Goal: Task Accomplishment & Management: Use online tool/utility

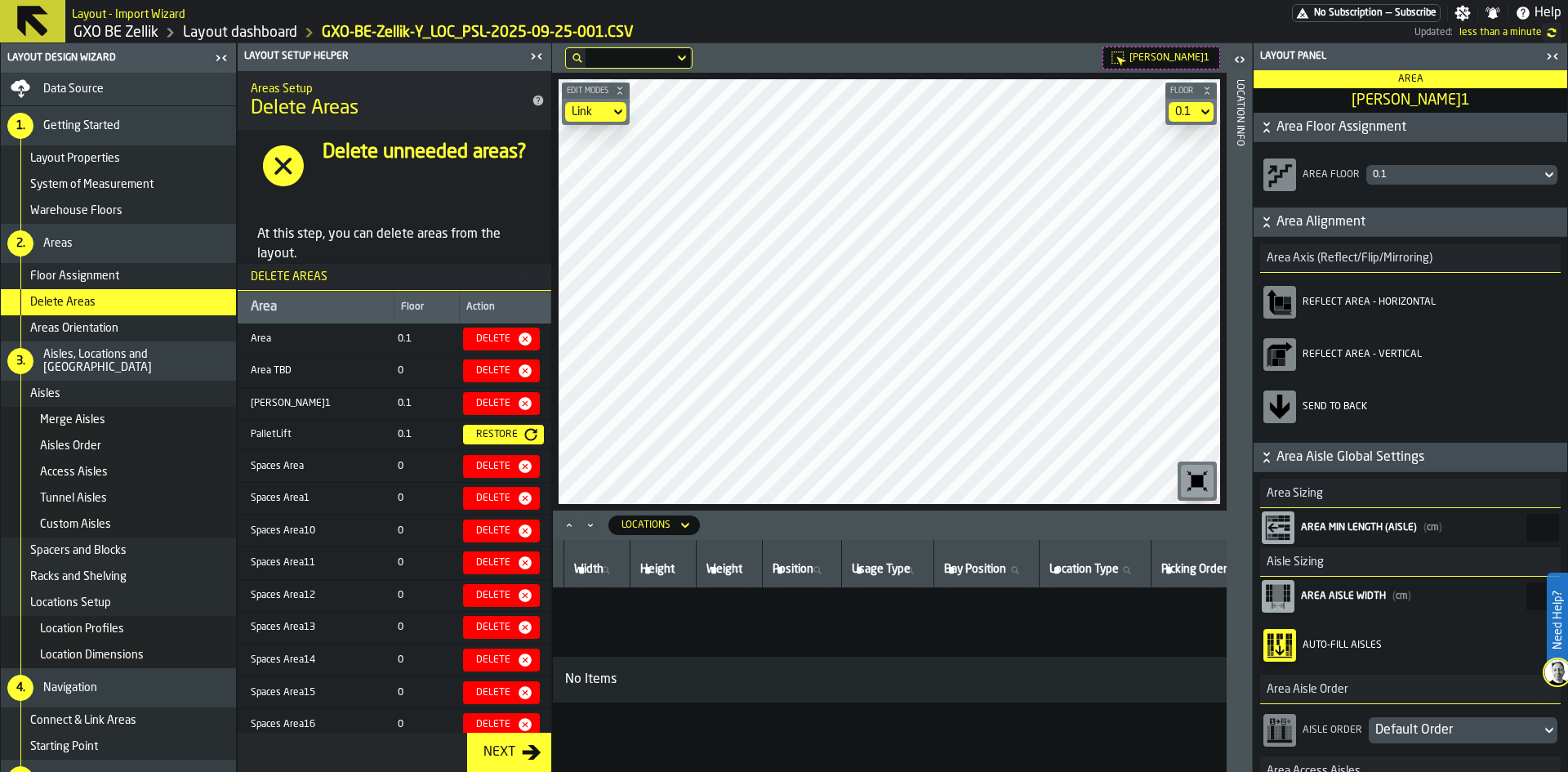
scroll to position [417, 0]
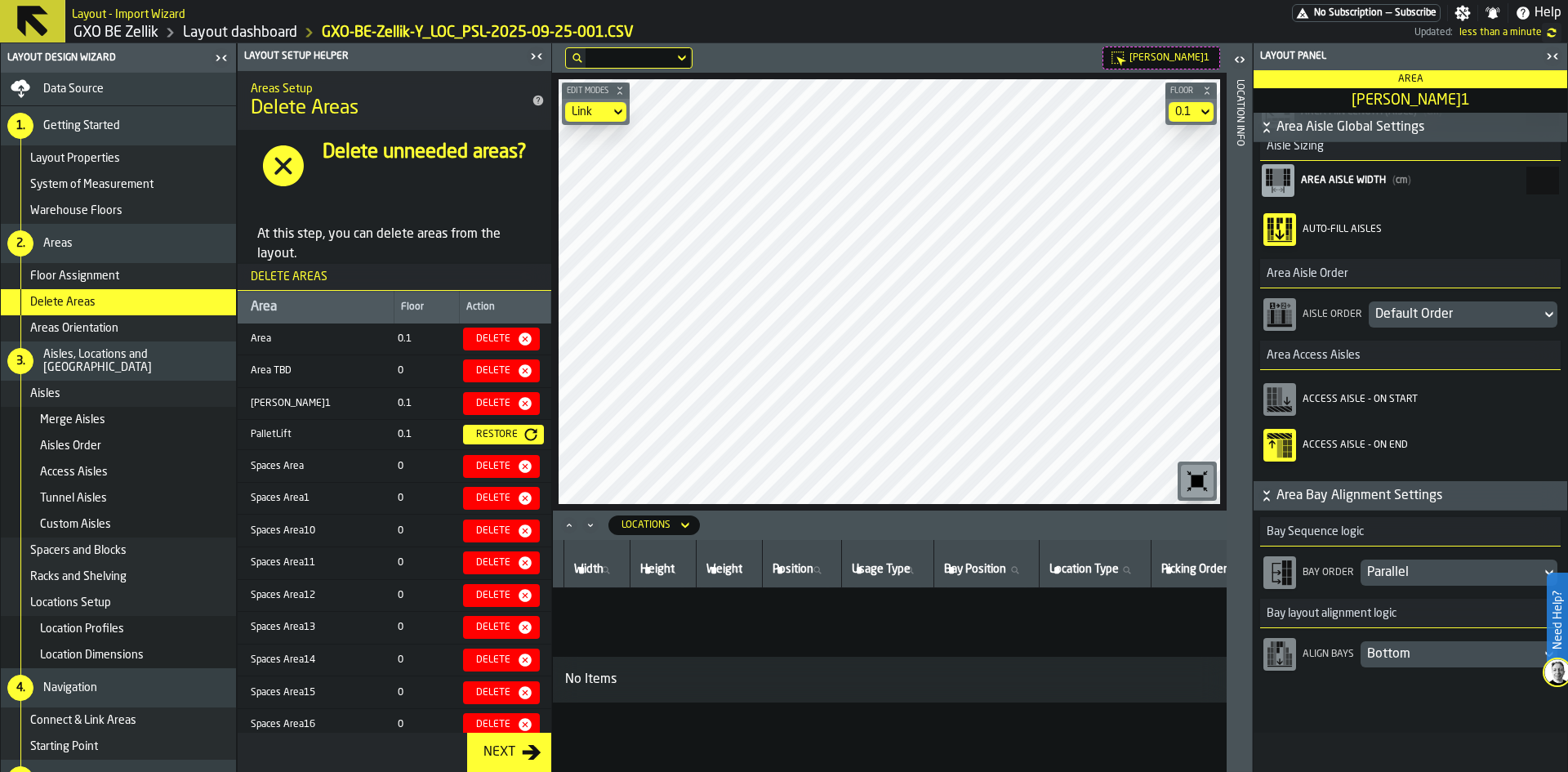
click at [537, 57] on icon "button-toggle-Close me" at bounding box center [537, 57] width 20 height 20
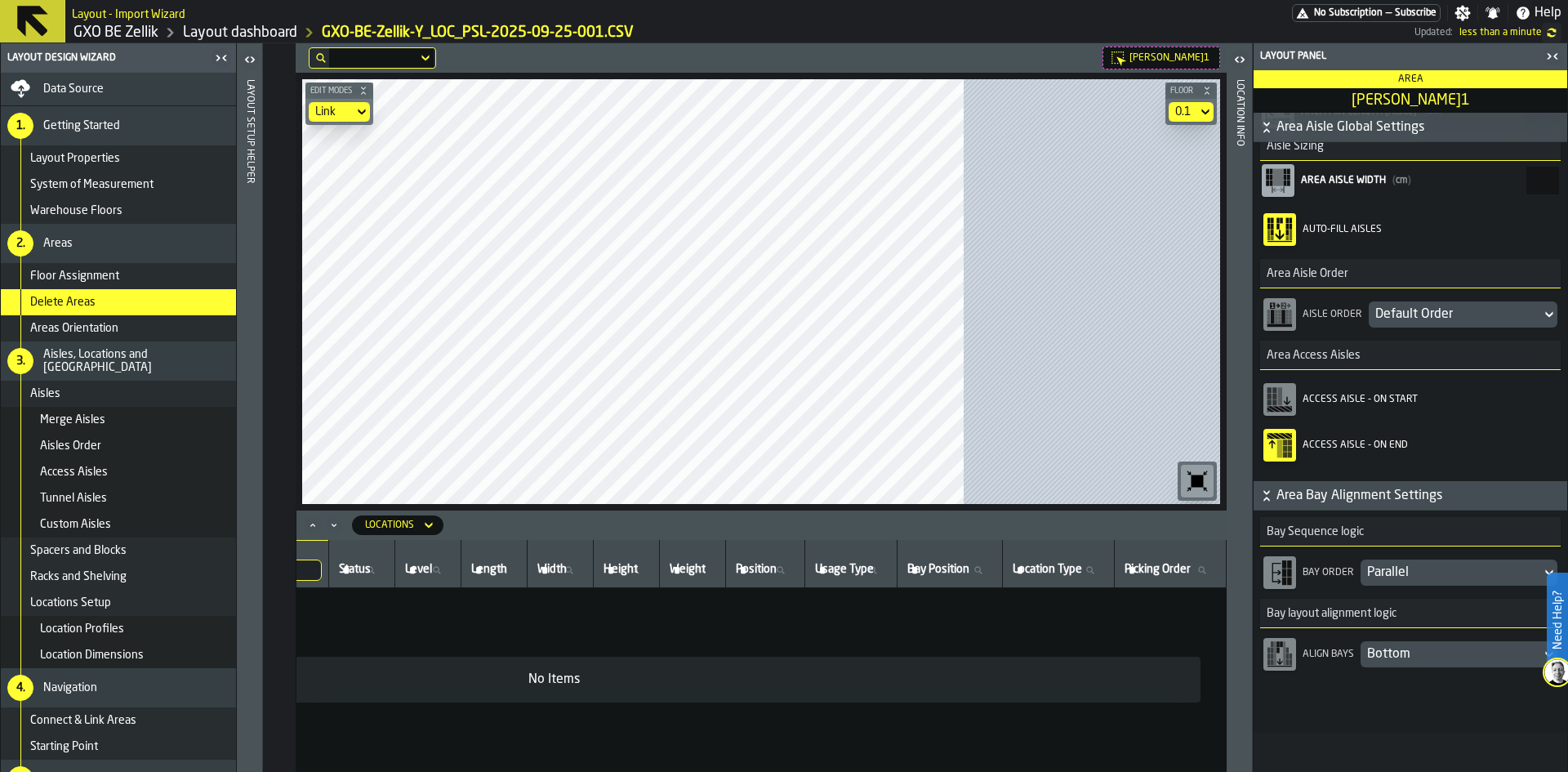
scroll to position [0, 445]
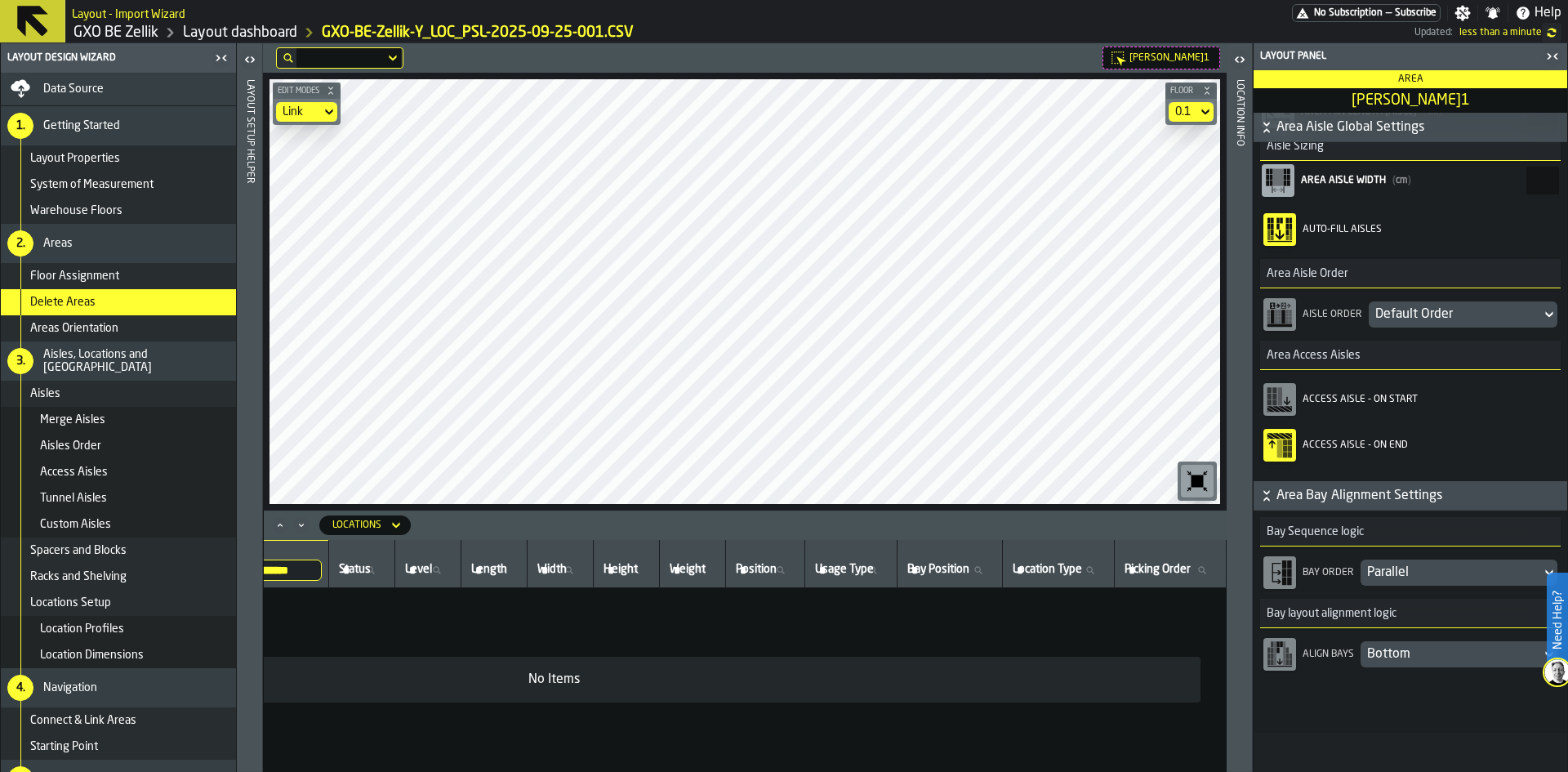
click at [1544, 51] on icon "button-toggle-Close me" at bounding box center [1553, 57] width 20 height 20
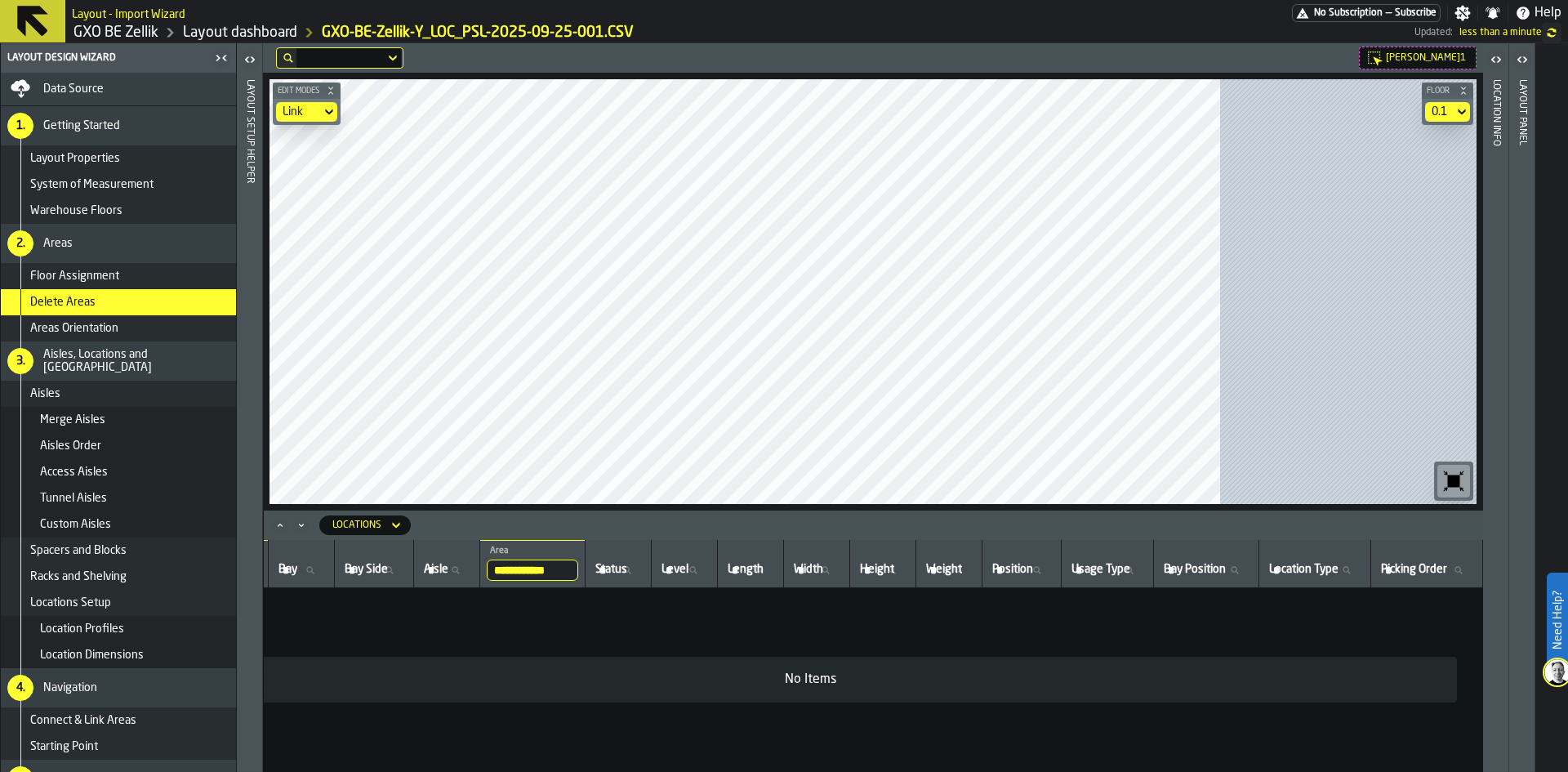
scroll to position [0, 155]
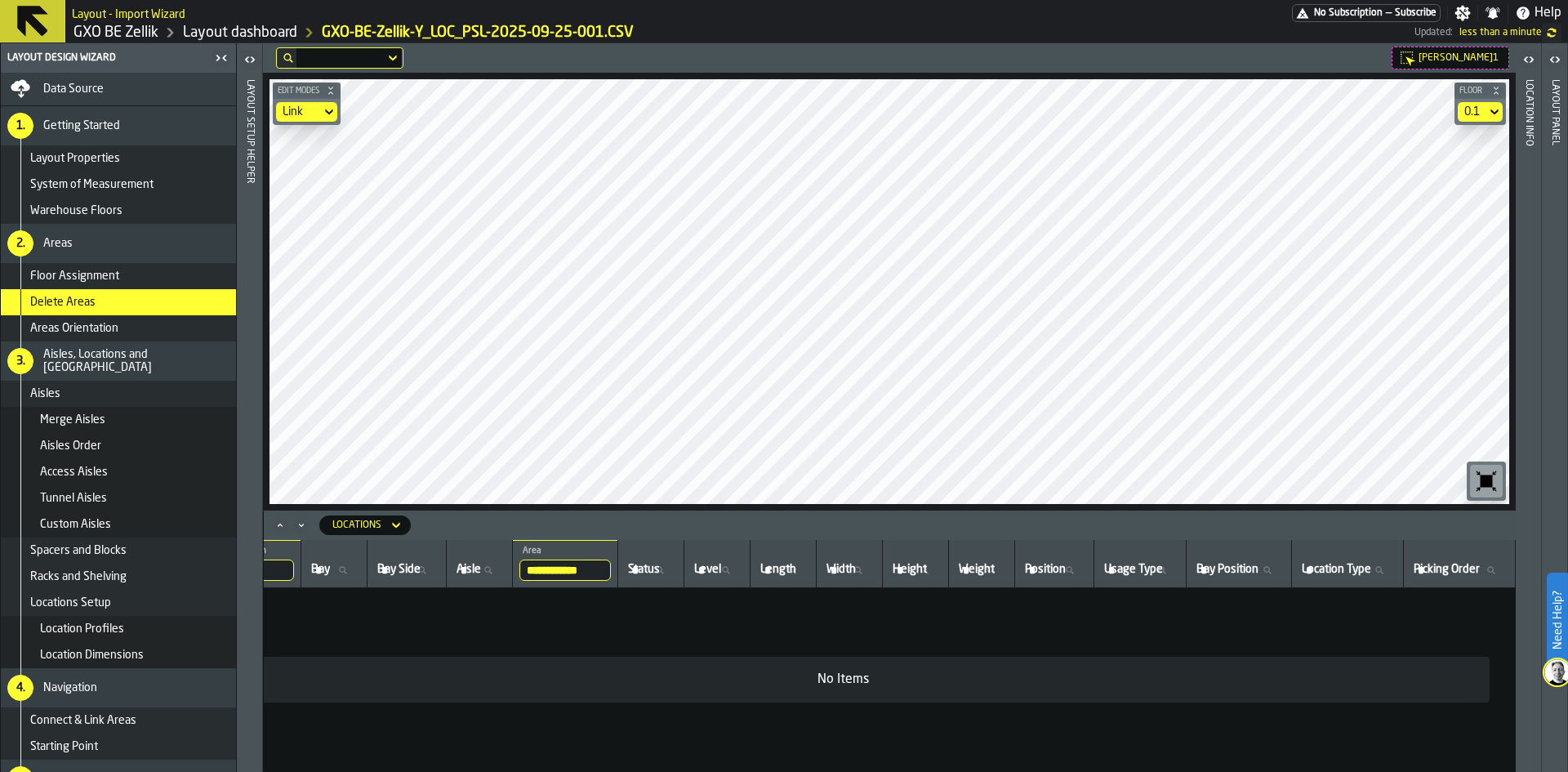
click at [43, 19] on icon at bounding box center [32, 21] width 39 height 39
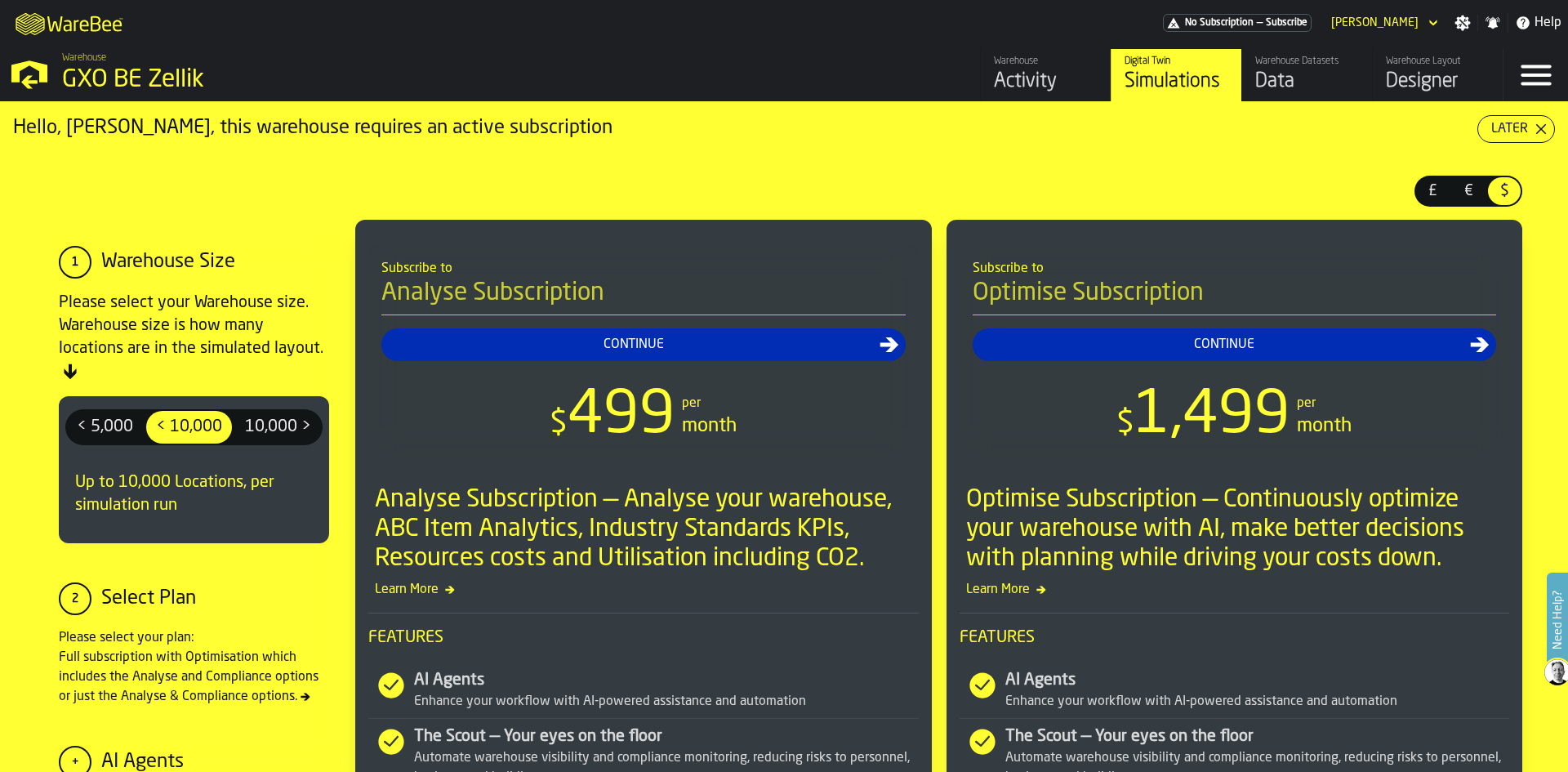
click at [1435, 76] on div "Designer" at bounding box center [1438, 81] width 104 height 26
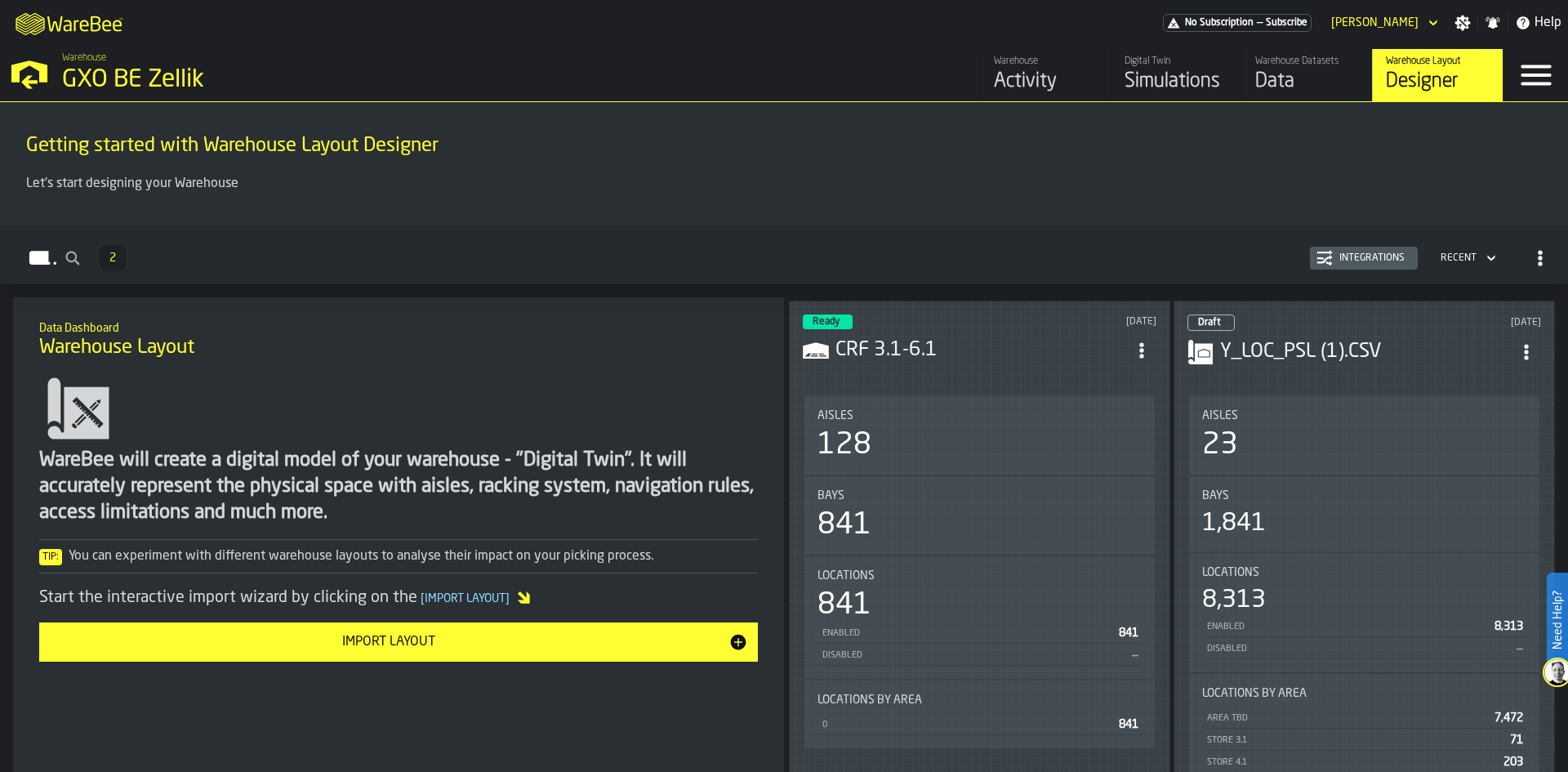
click at [935, 345] on h3 "CRF 3.1-6.1" at bounding box center [981, 350] width 292 height 26
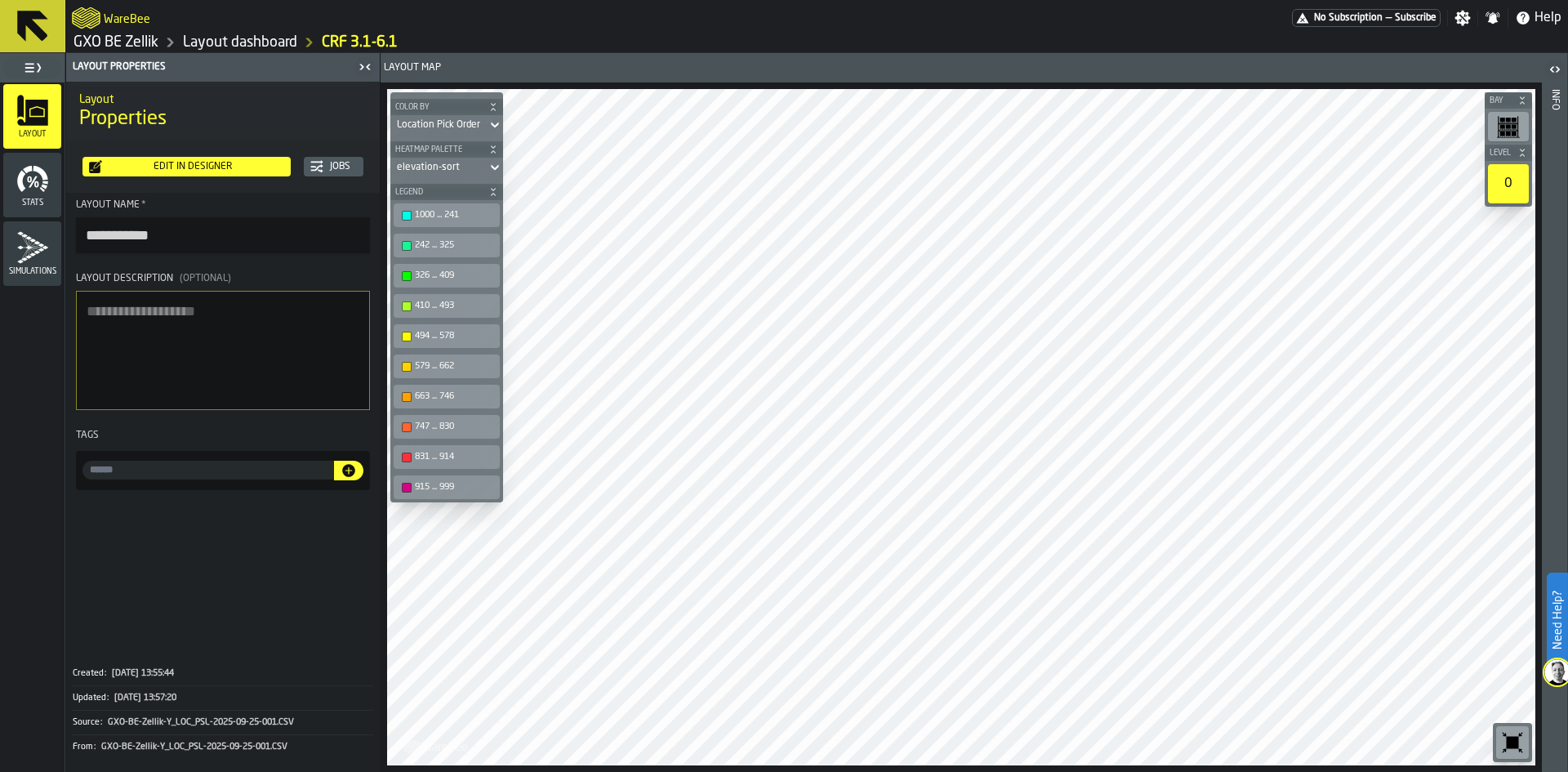
click at [172, 170] on div "Edit in Designer" at bounding box center [193, 167] width 182 height 12
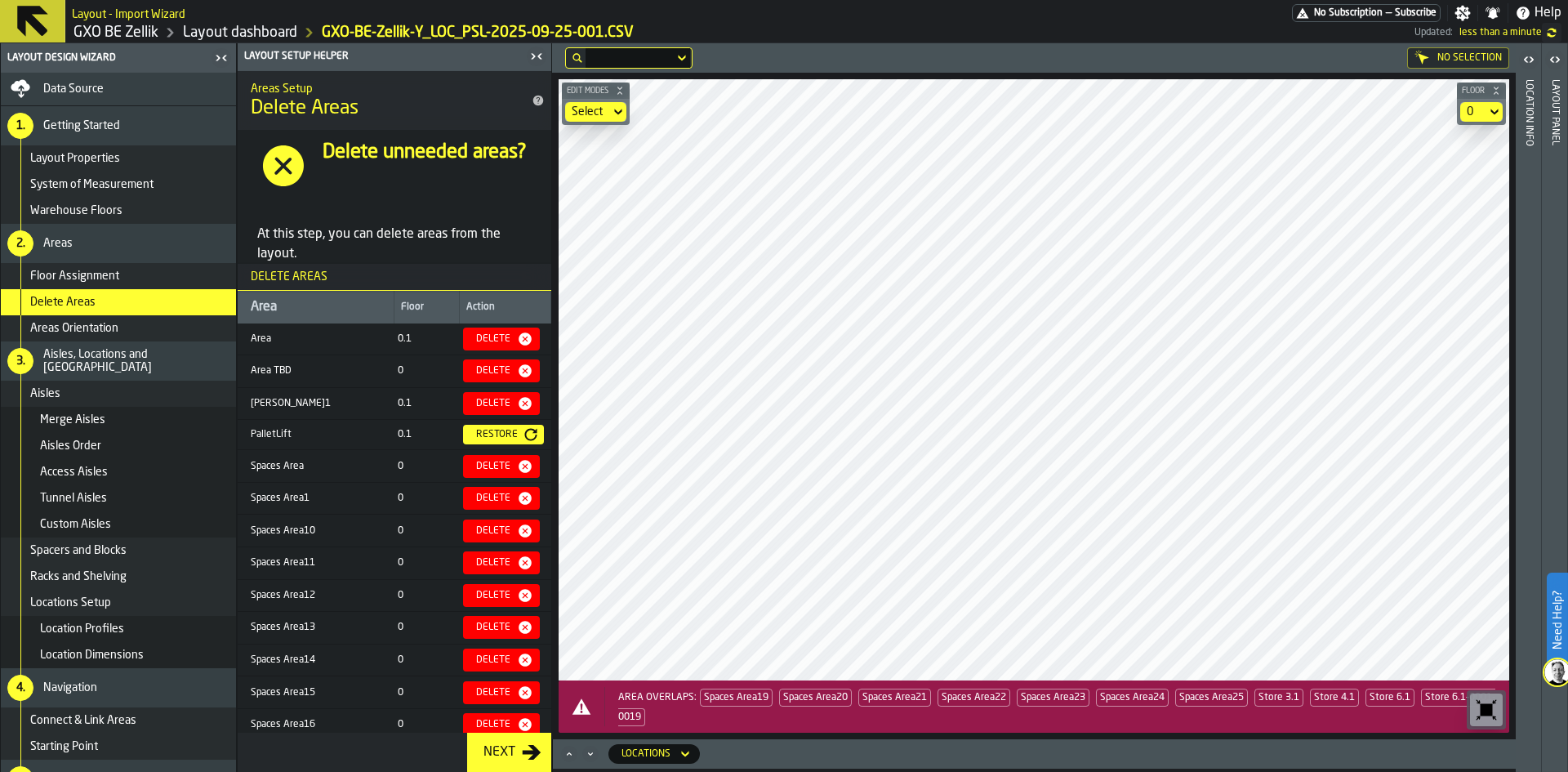
click at [538, 62] on icon "button-toggle-Close me" at bounding box center [537, 57] width 20 height 20
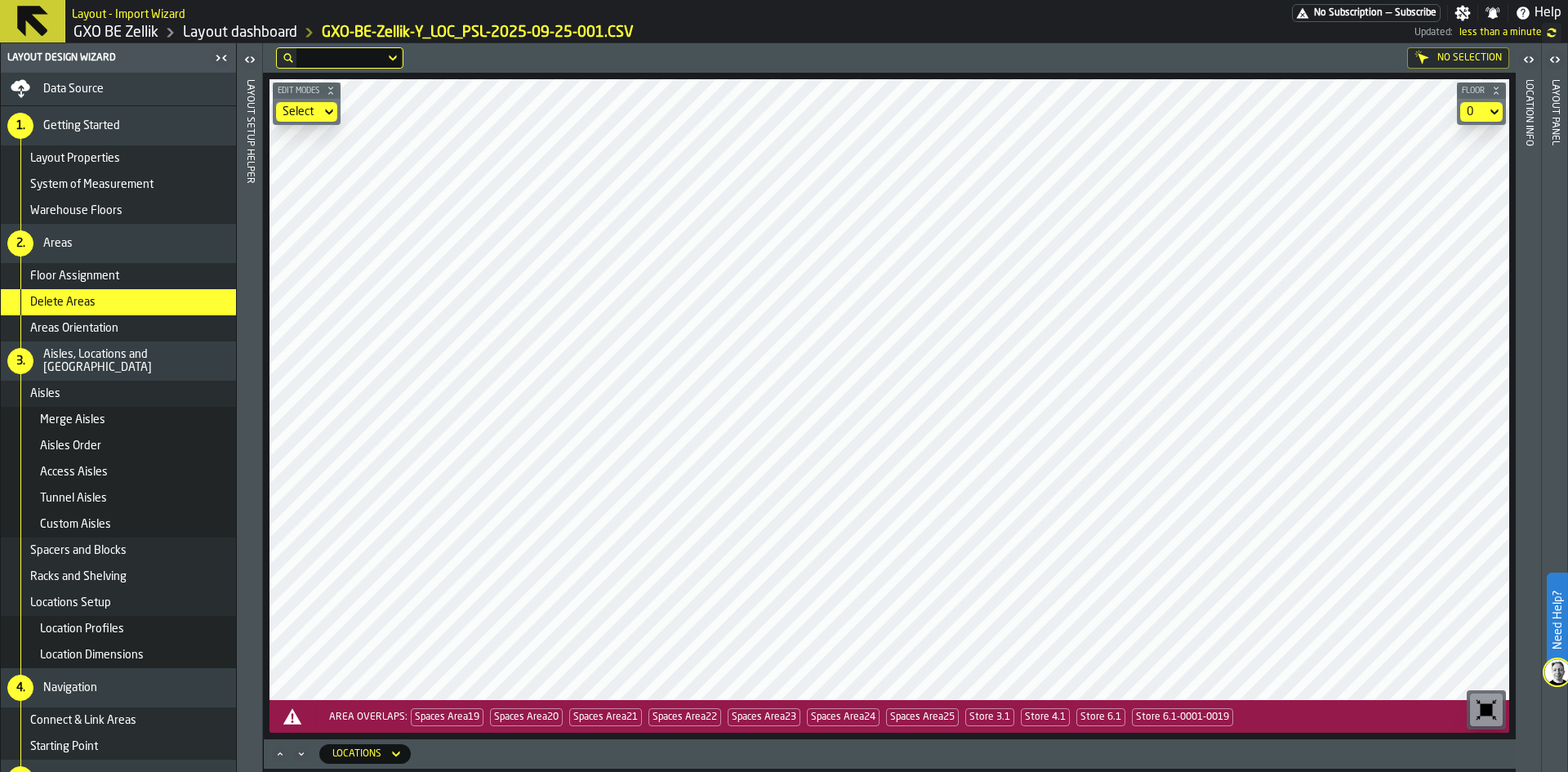
click at [84, 95] on span "Data Source" at bounding box center [73, 89] width 60 height 13
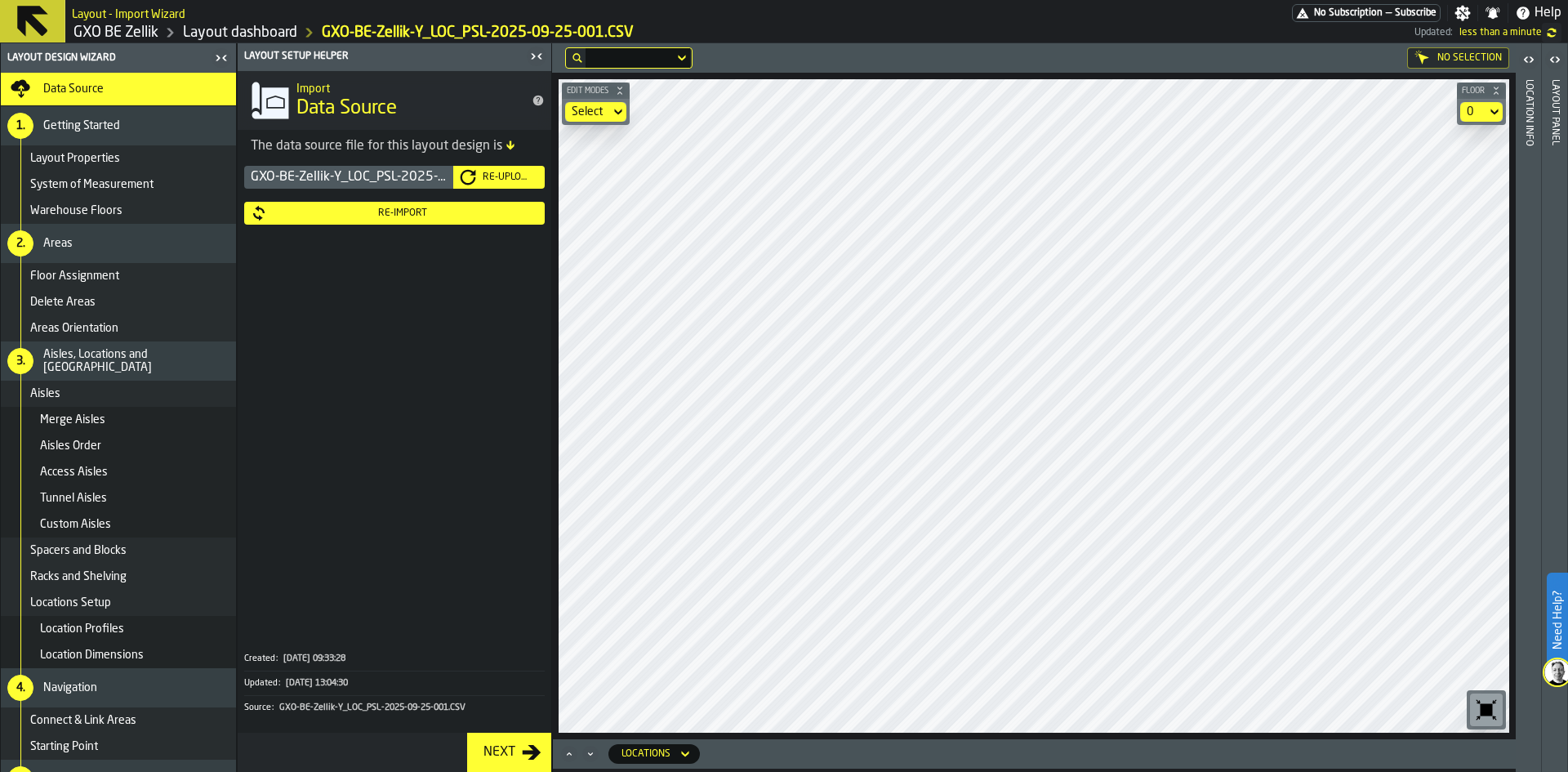
click at [404, 219] on div "Re-Import" at bounding box center [403, 213] width 272 height 12
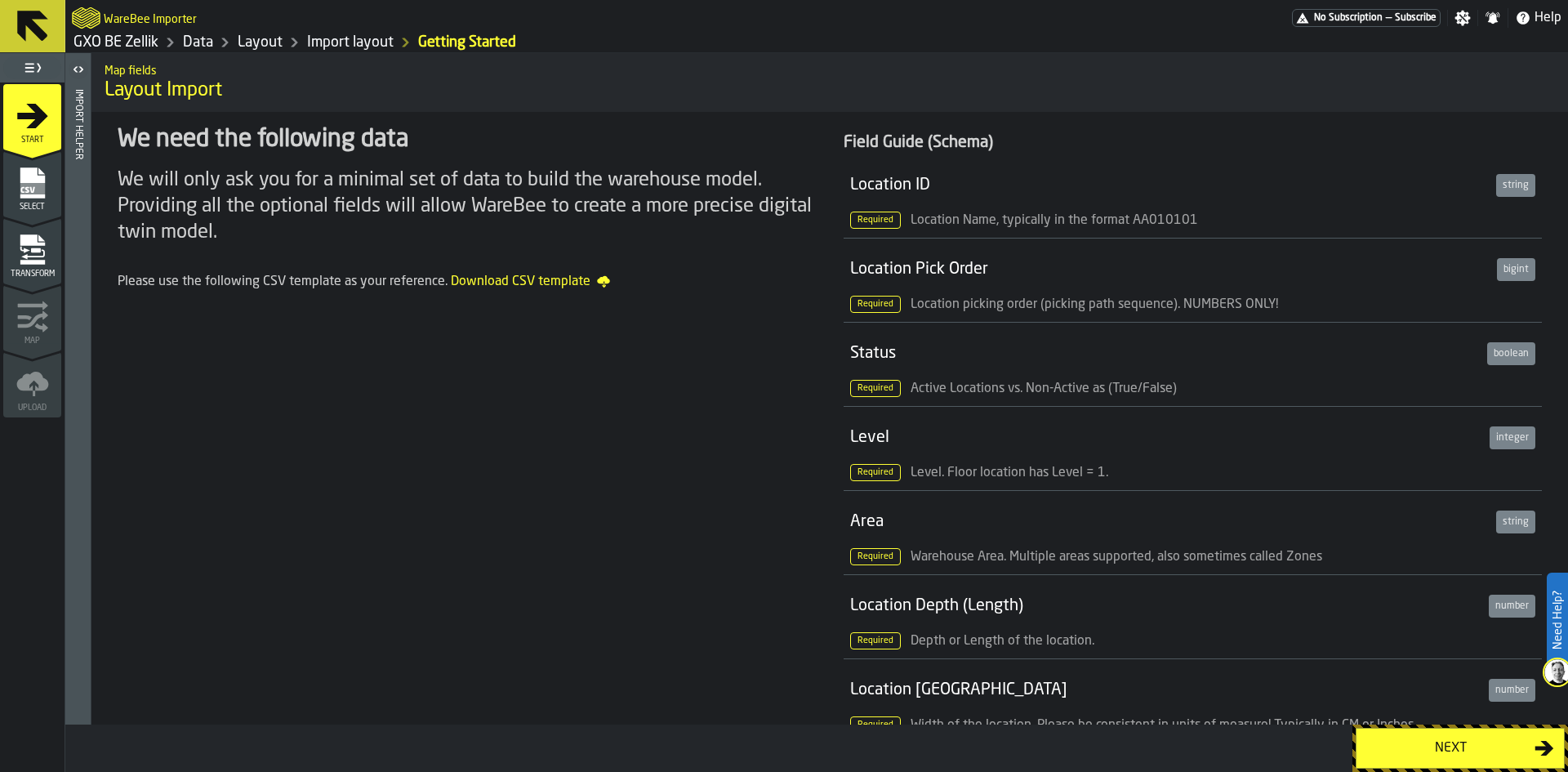
click at [1427, 763] on button "Next" at bounding box center [1460, 747] width 209 height 41
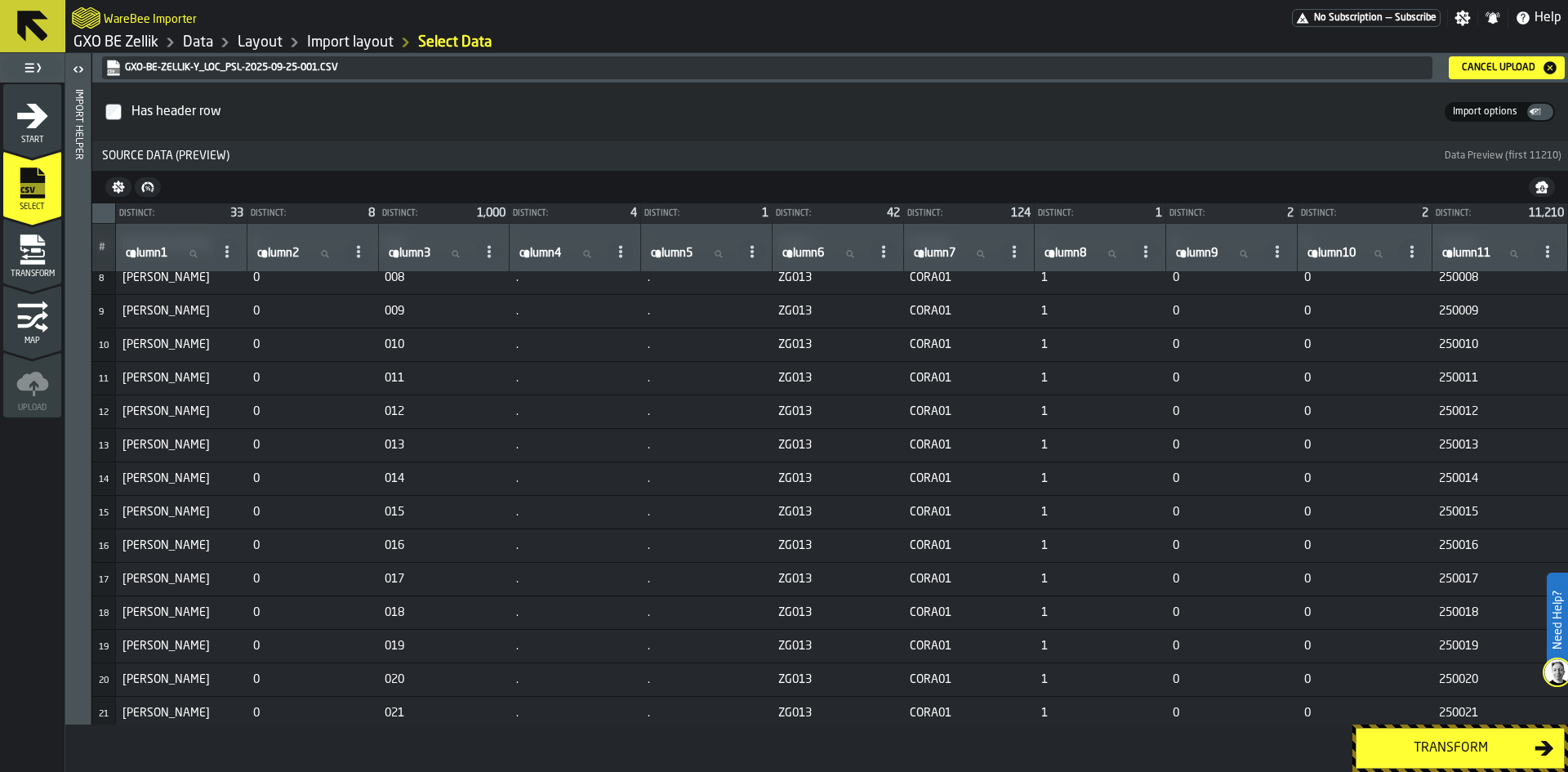
scroll to position [326, 0]
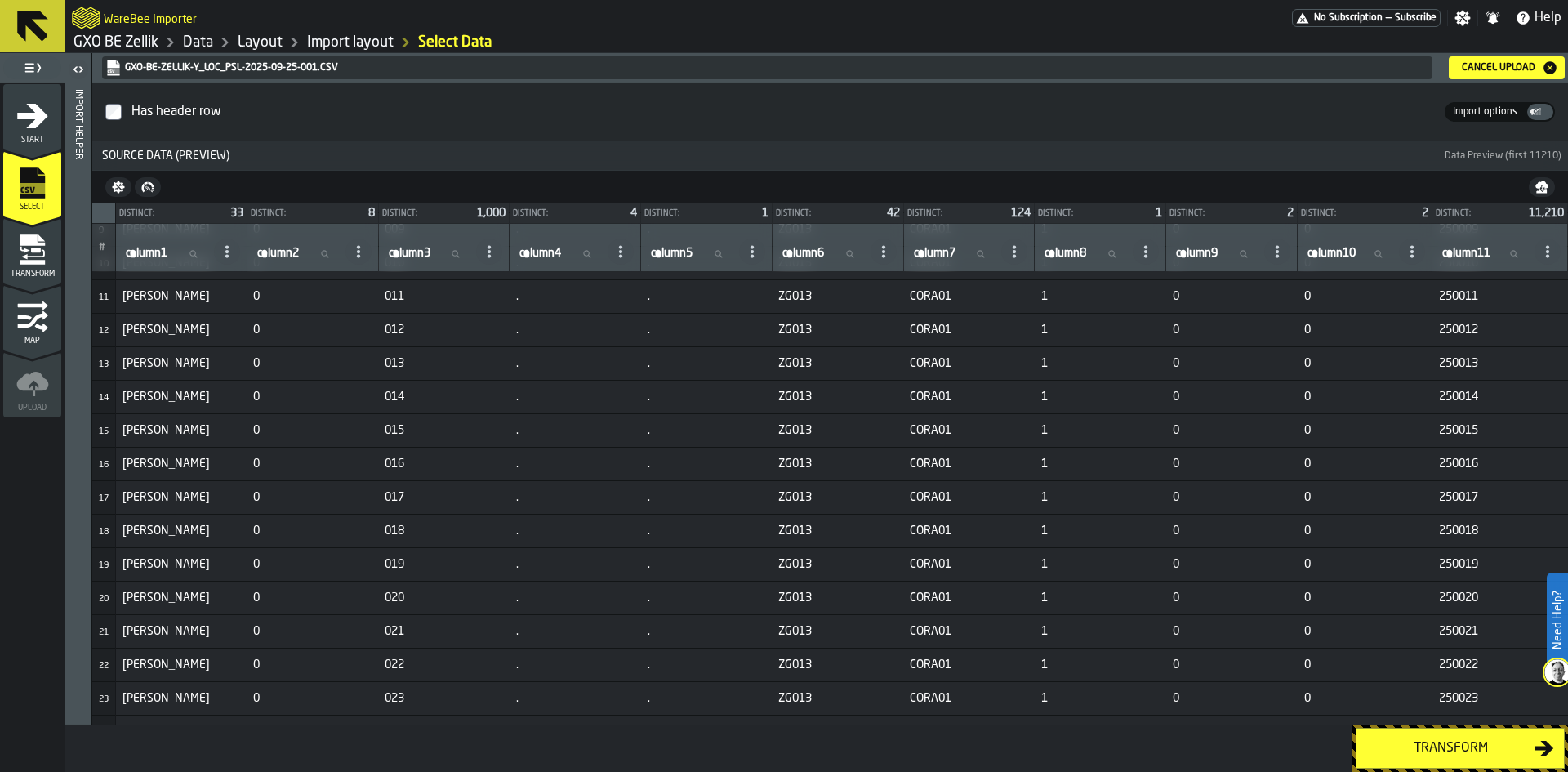
click at [160, 256] on span "column1" at bounding box center [147, 253] width 42 height 13
click at [160, 256] on input "column1 column1" at bounding box center [166, 253] width 88 height 21
type input "***"
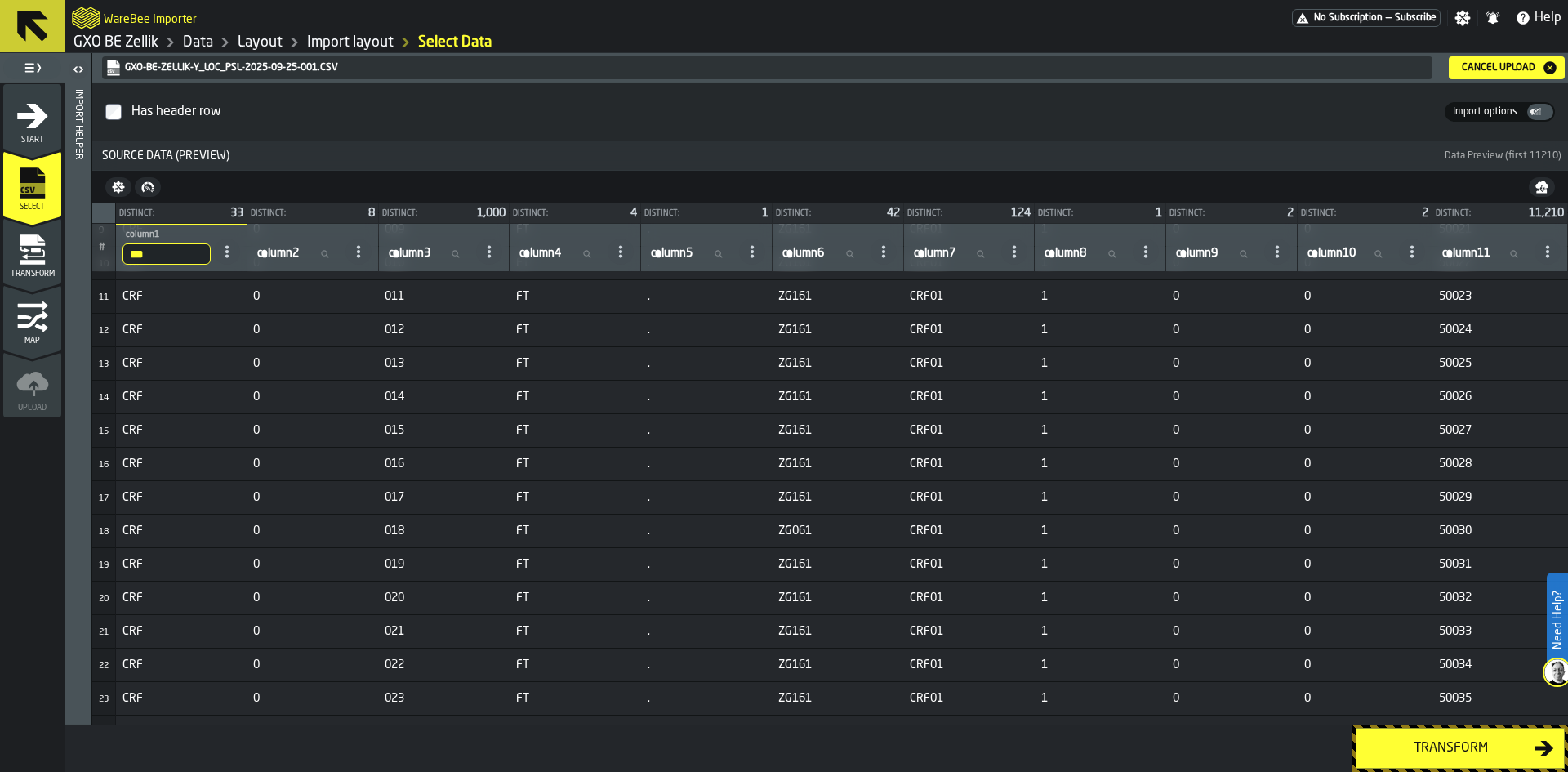
click at [1430, 757] on div "Transform" at bounding box center [1450, 748] width 169 height 20
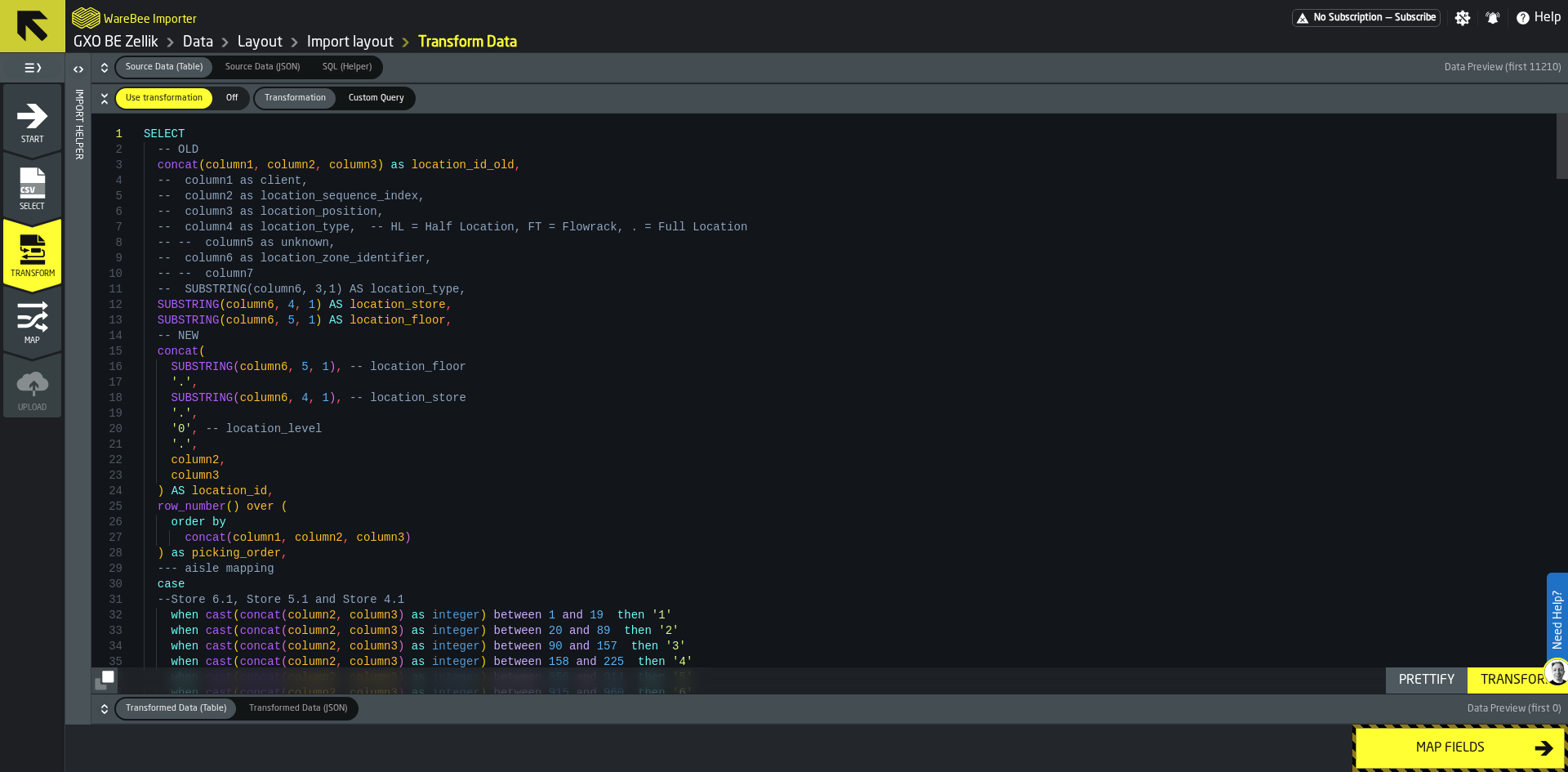
click at [102, 66] on icon "button-" at bounding box center [105, 67] width 16 height 16
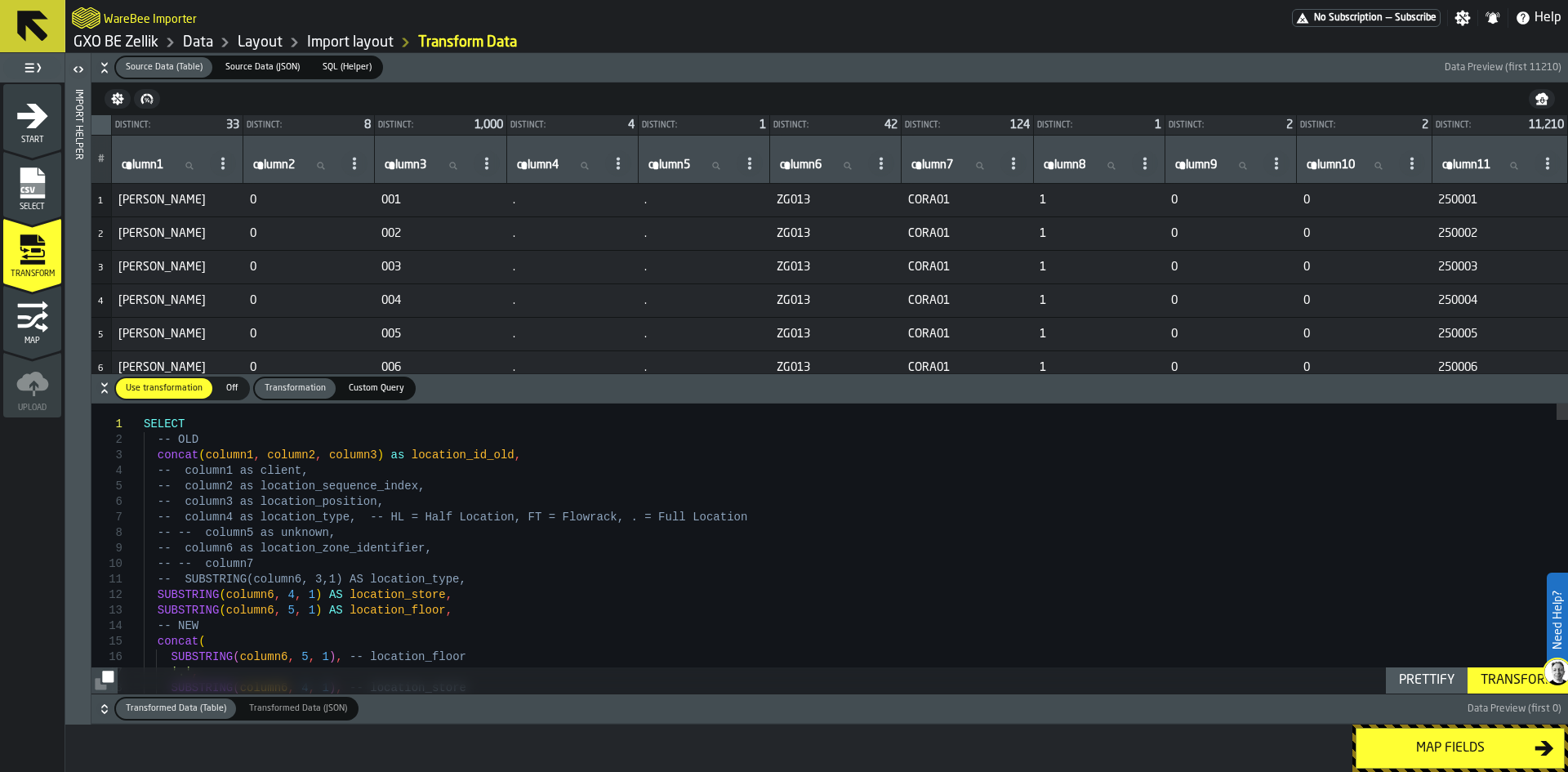
click at [102, 67] on icon "button-" at bounding box center [105, 67] width 16 height 16
